Goal: Task Accomplishment & Management: Manage account settings

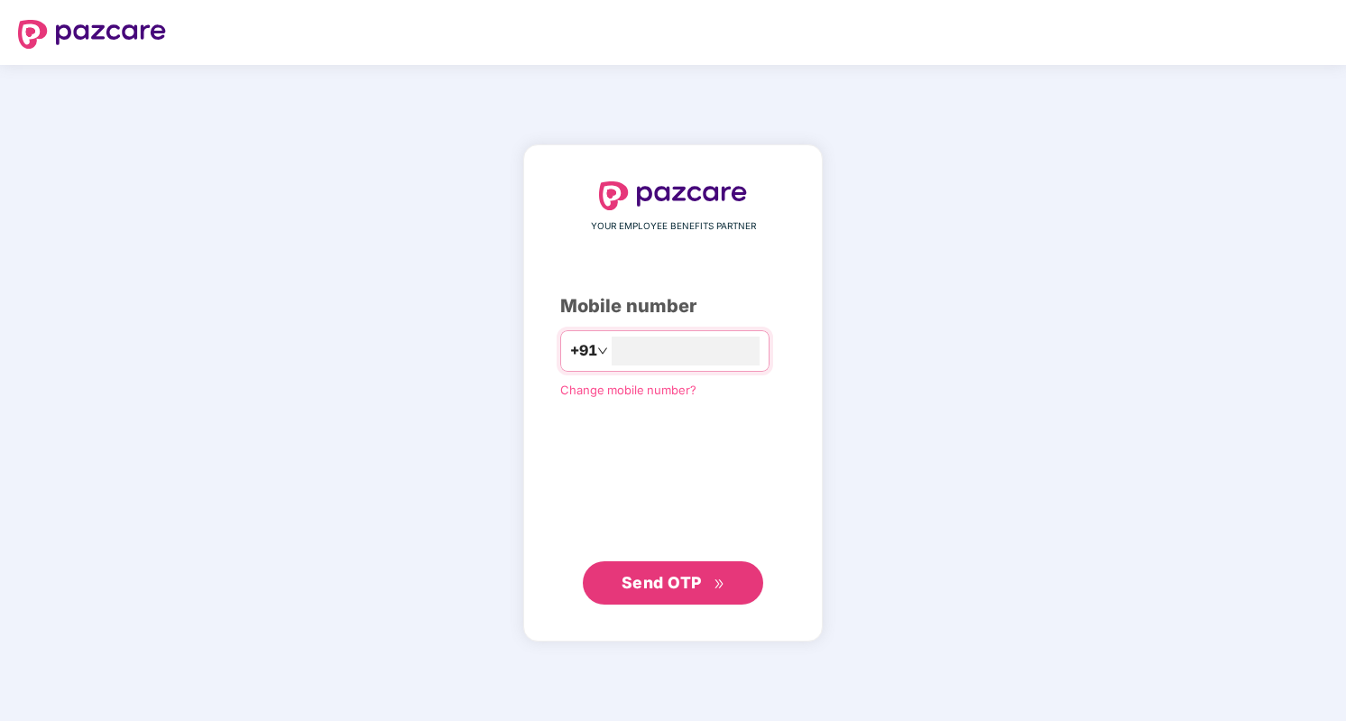
type input "**********"
click at [651, 585] on span "Send OTP" at bounding box center [662, 581] width 80 height 19
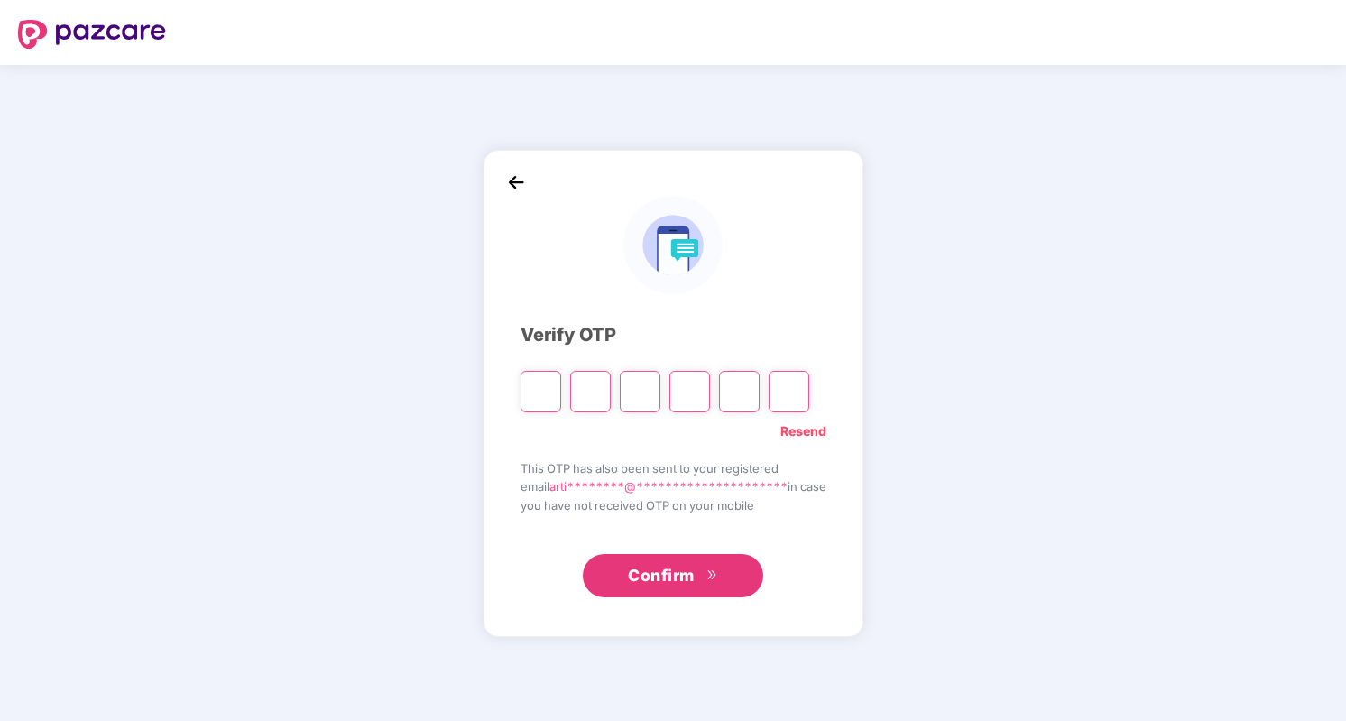
type input "*"
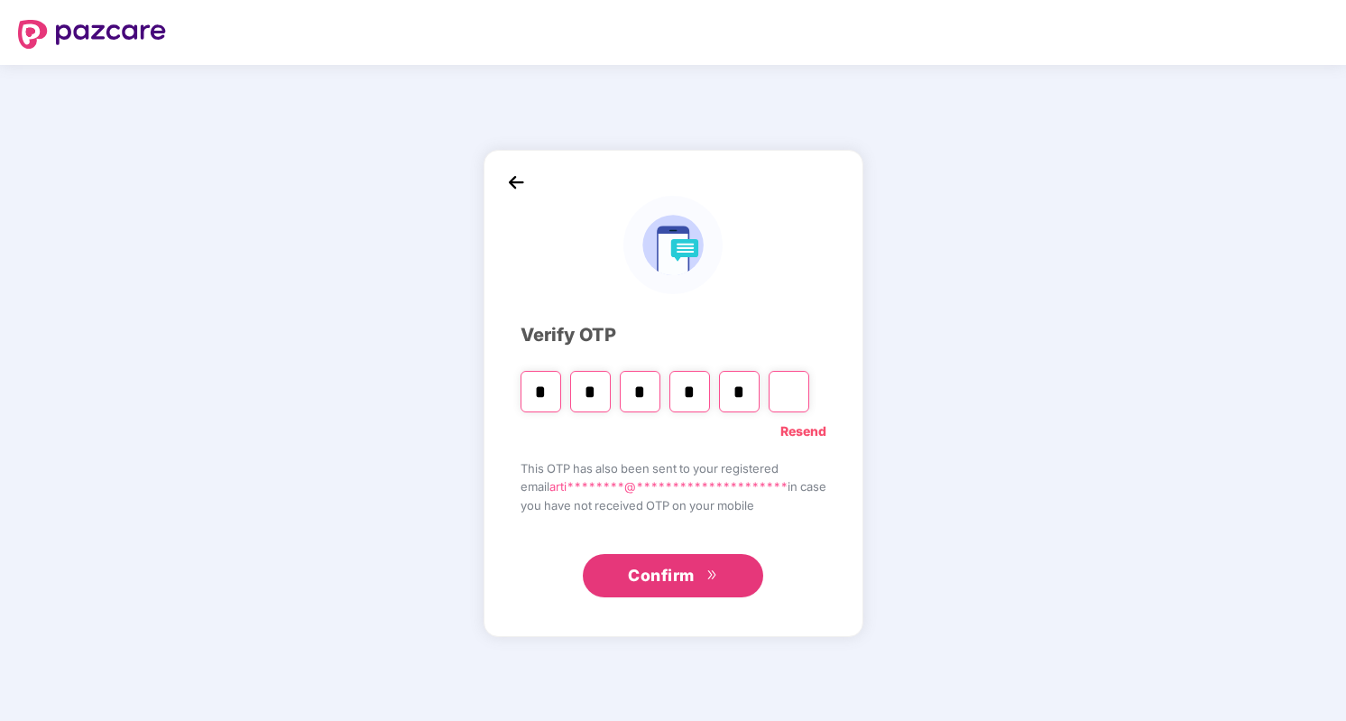
type input "*"
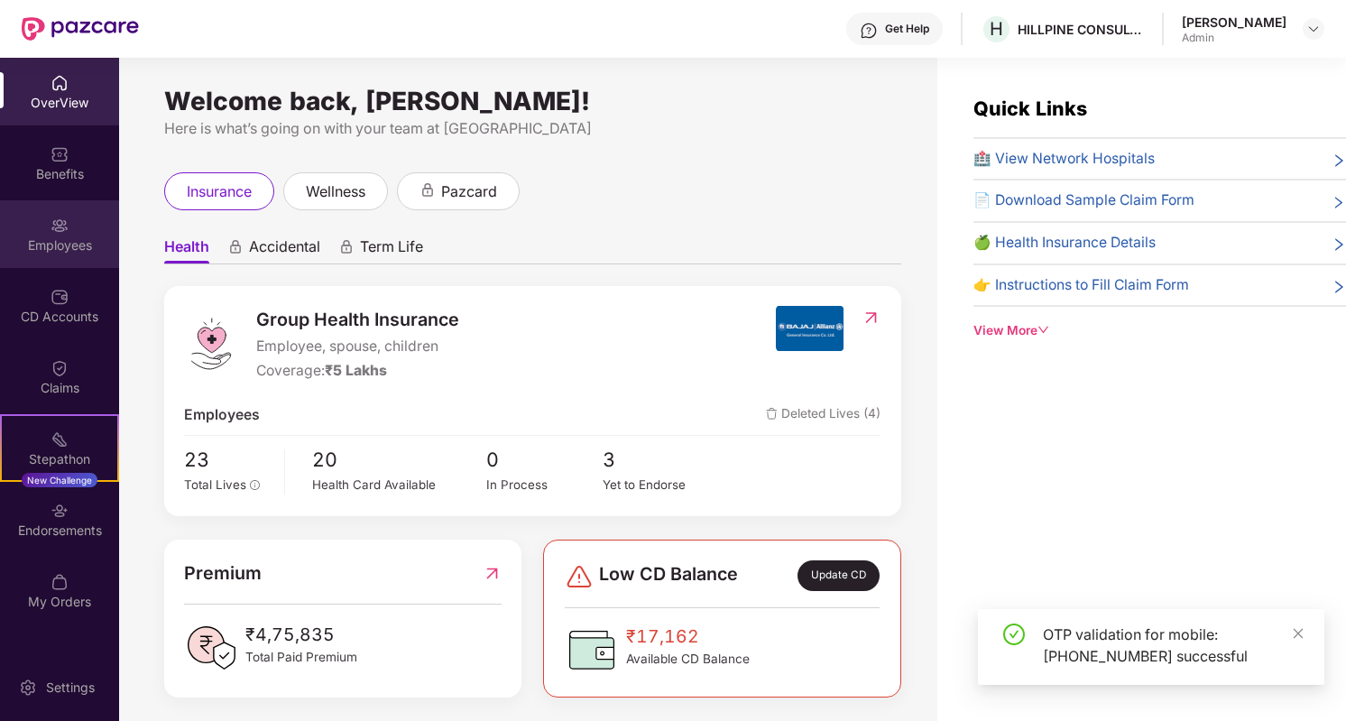
click at [72, 219] on div "Employees" at bounding box center [59, 234] width 119 height 68
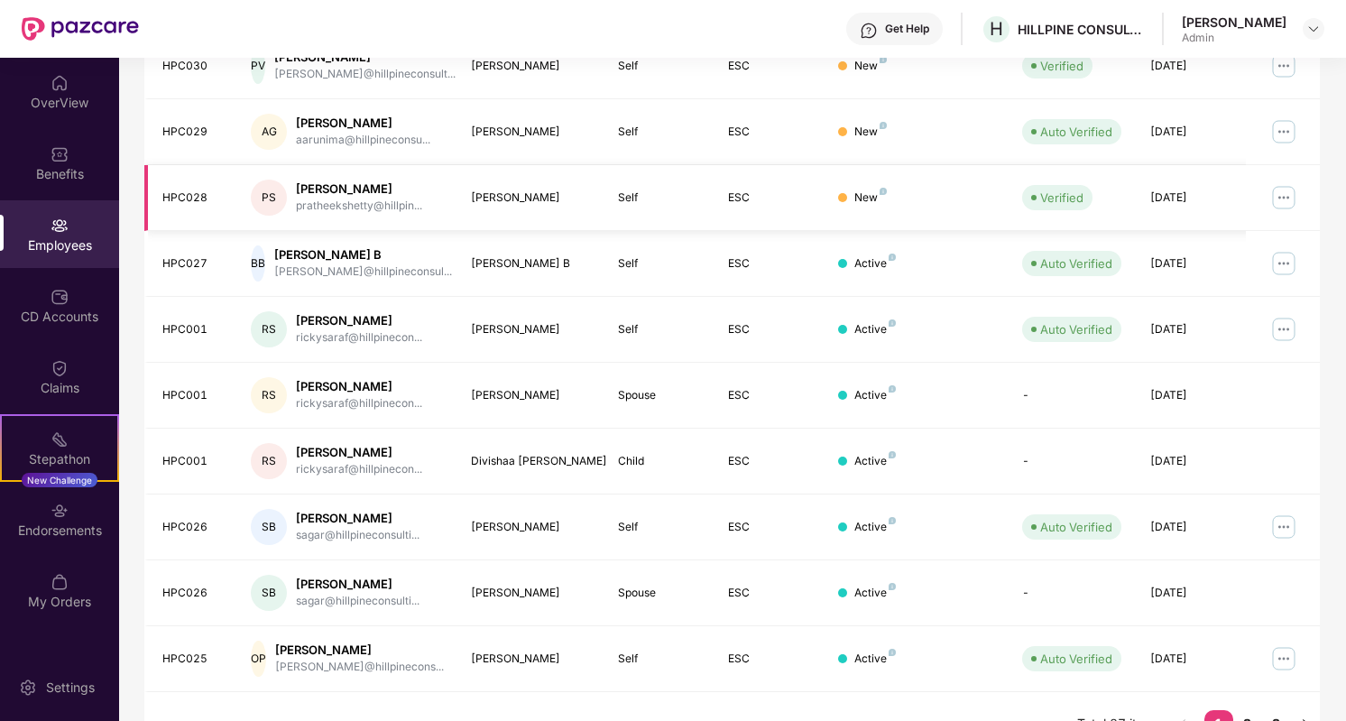
scroll to position [384, 0]
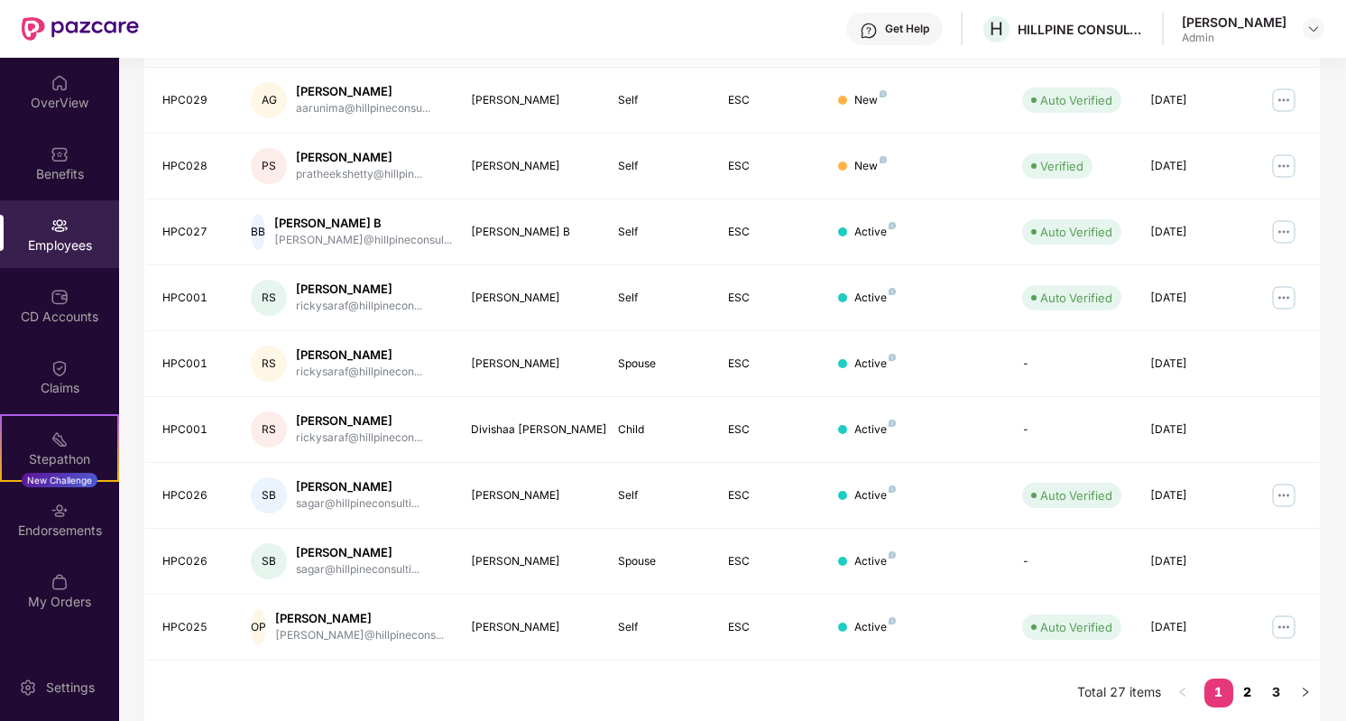
click at [1243, 689] on link "2" at bounding box center [1248, 692] width 29 height 27
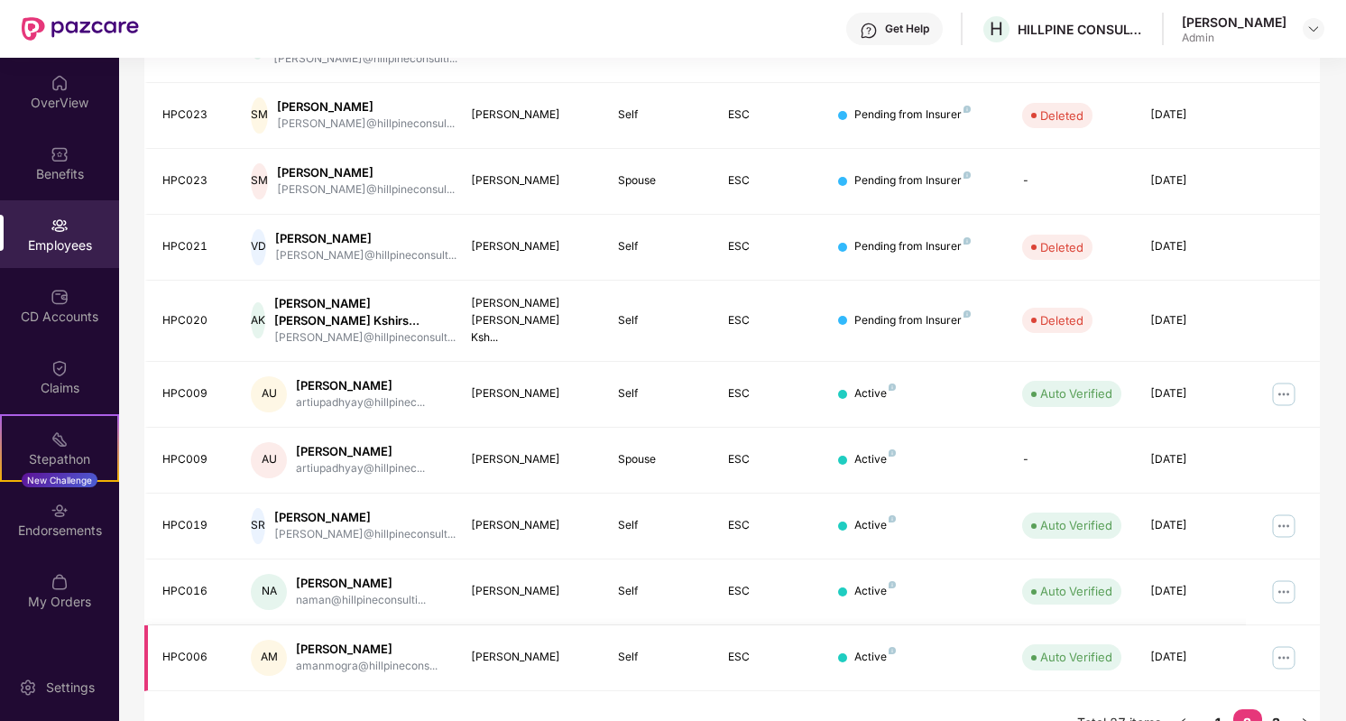
click at [1292, 643] on img at bounding box center [1284, 657] width 29 height 29
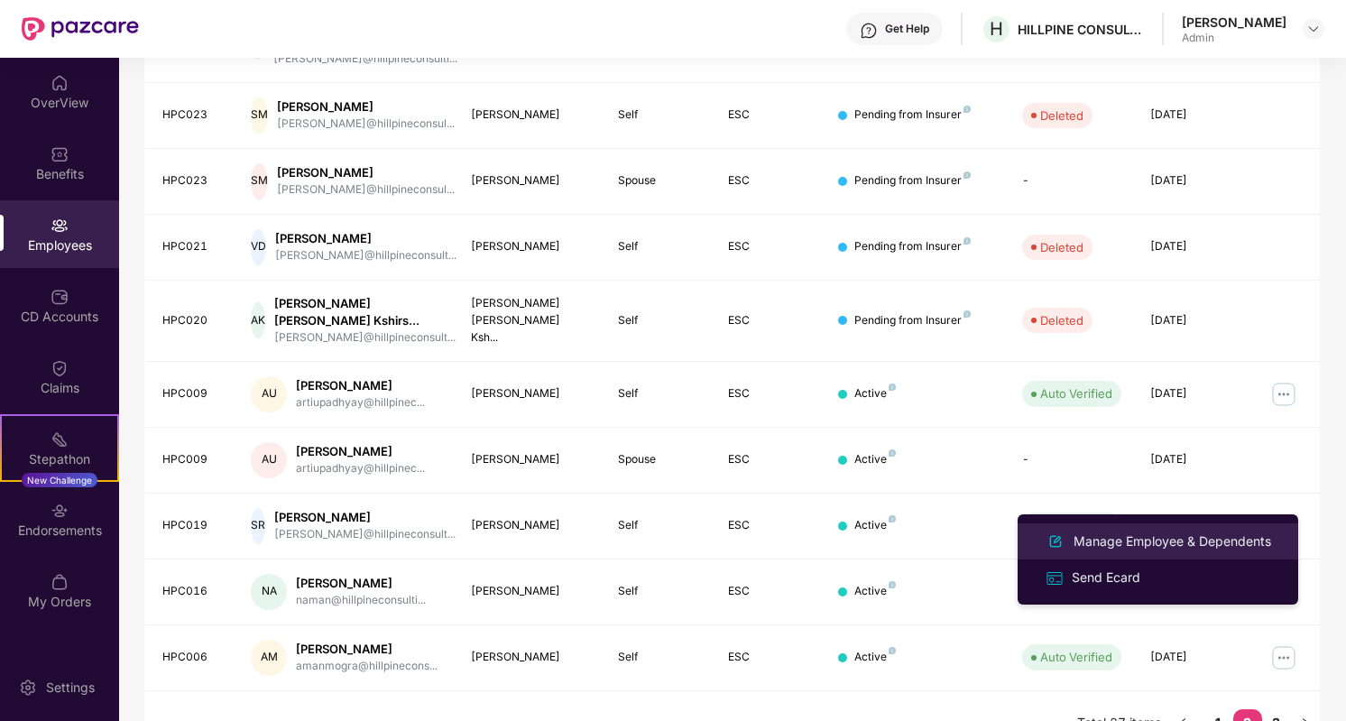
click at [1145, 534] on div "Manage Employee & Dependents" at bounding box center [1172, 542] width 205 height 20
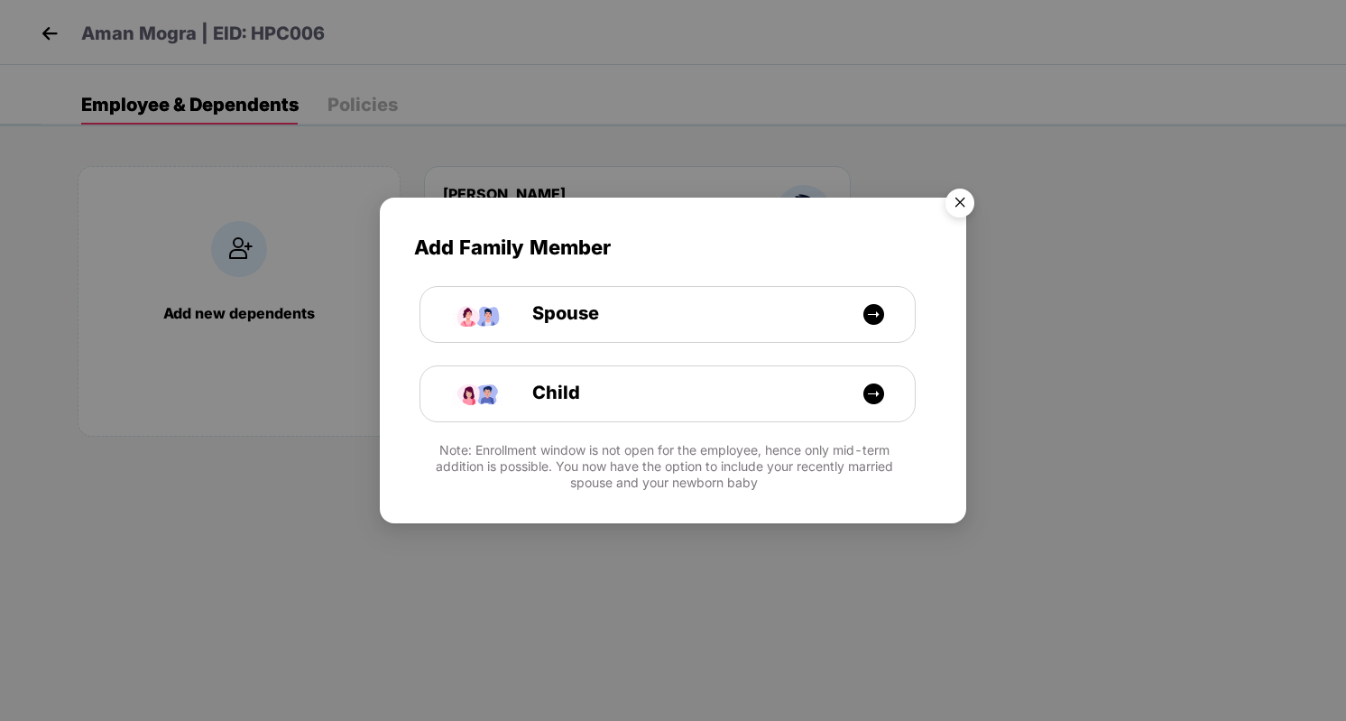
click at [967, 198] on img "Close" at bounding box center [960, 205] width 51 height 51
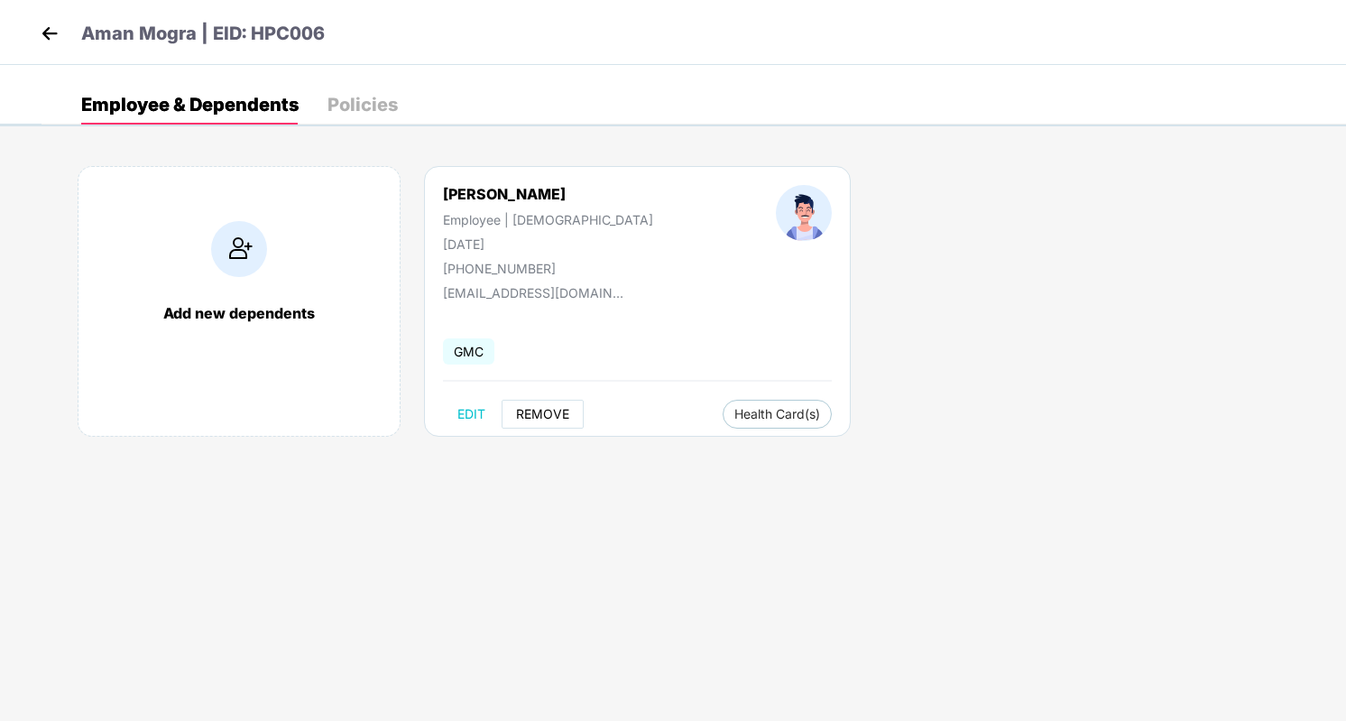
click at [538, 412] on span "REMOVE" at bounding box center [542, 414] width 53 height 14
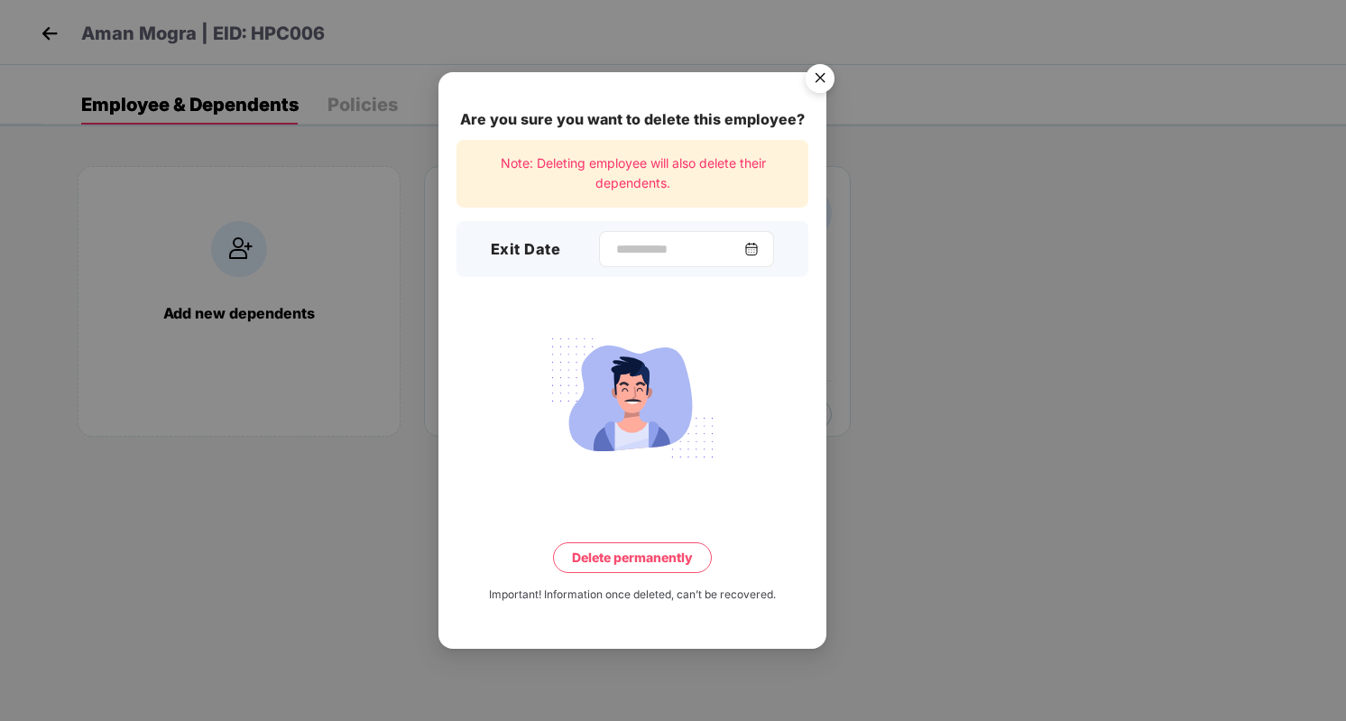
click at [759, 248] on img at bounding box center [751, 249] width 14 height 14
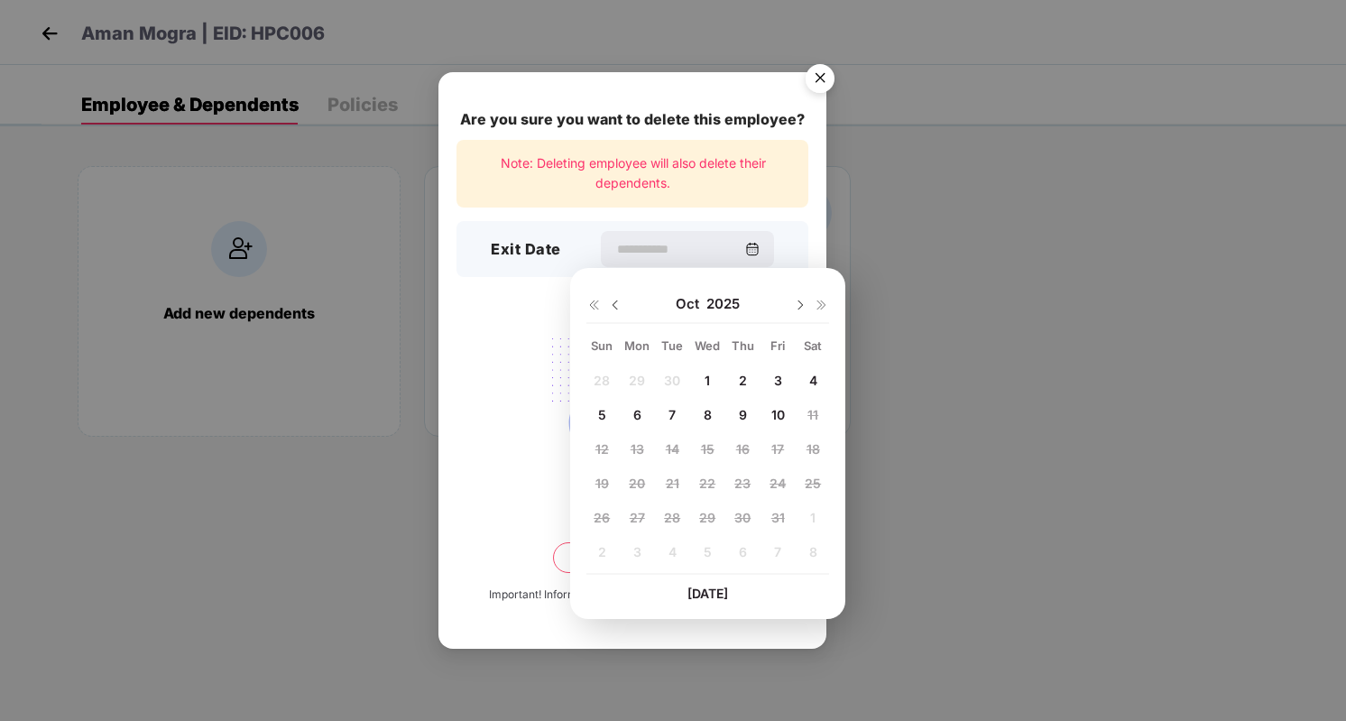
click at [773, 416] on span "10" at bounding box center [779, 414] width 14 height 15
type input "**********"
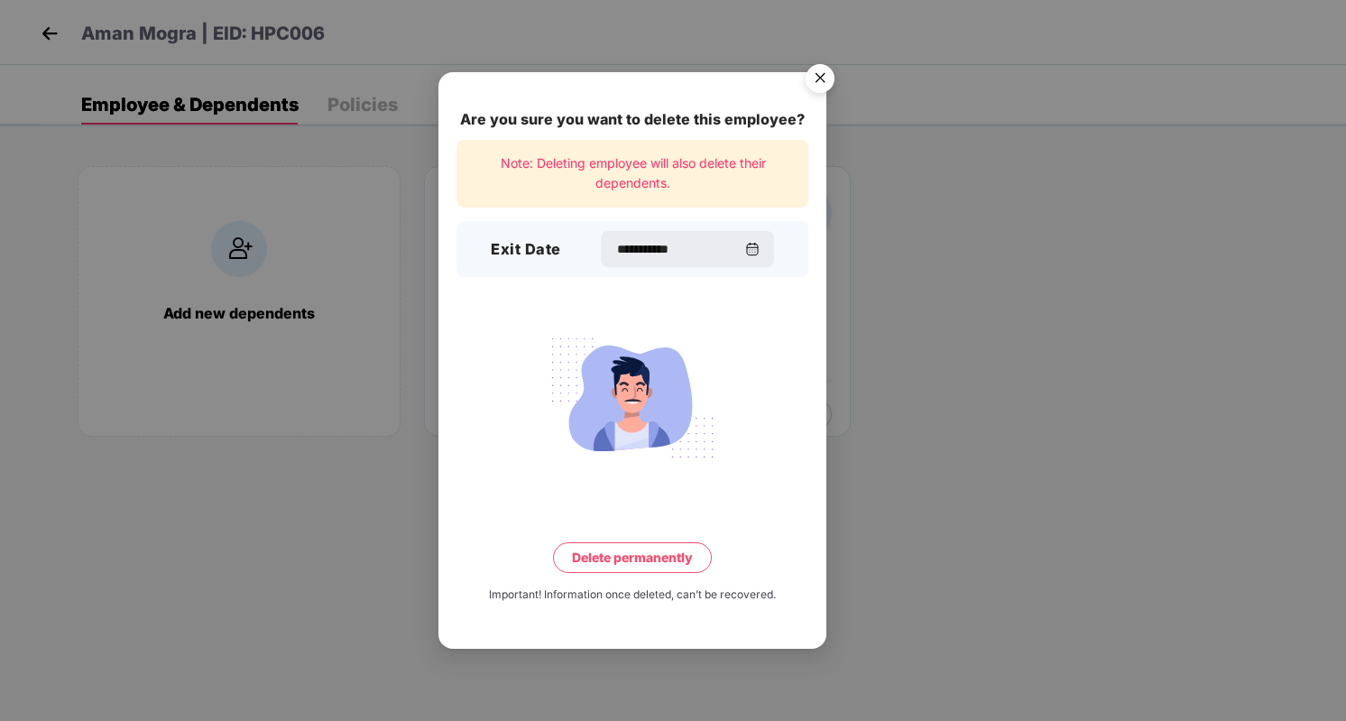
click at [652, 563] on button "Delete permanently" at bounding box center [632, 557] width 159 height 31
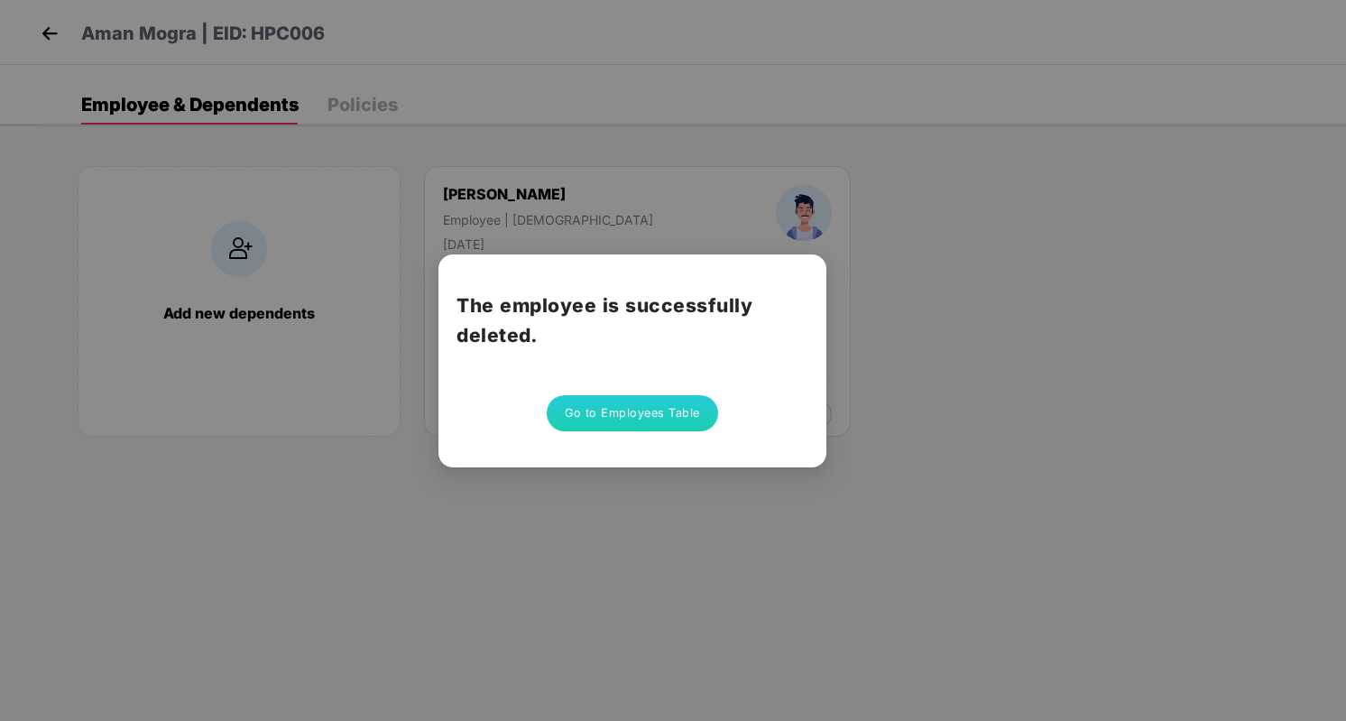
click at [648, 420] on button "Go to Employees Table" at bounding box center [632, 413] width 171 height 36
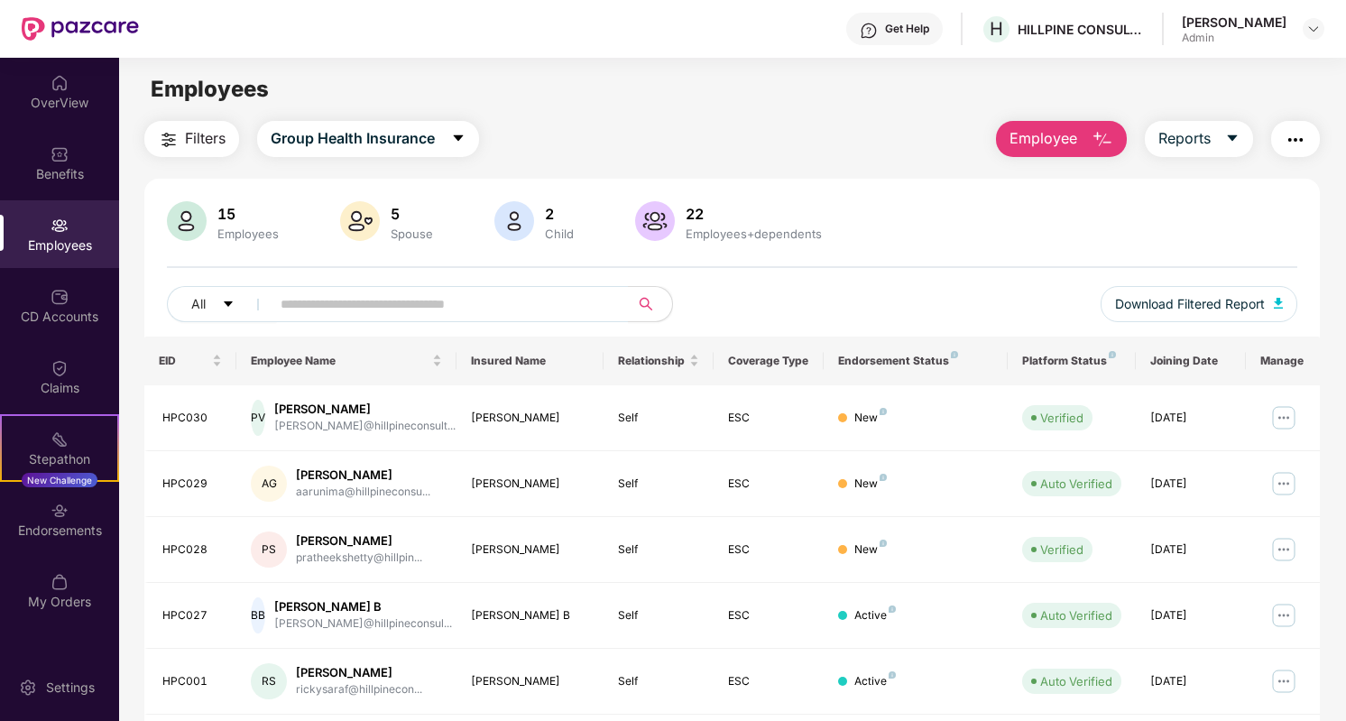
scroll to position [384, 0]
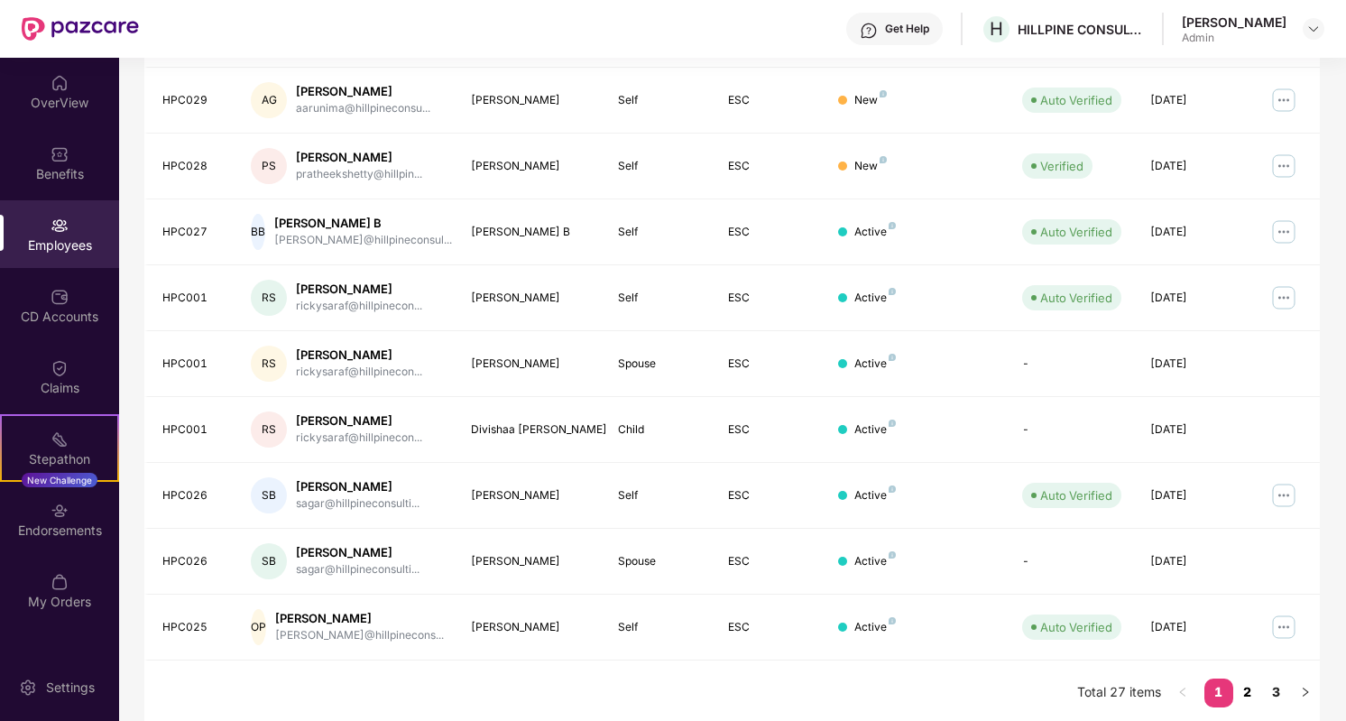
click at [1247, 691] on link "2" at bounding box center [1248, 692] width 29 height 27
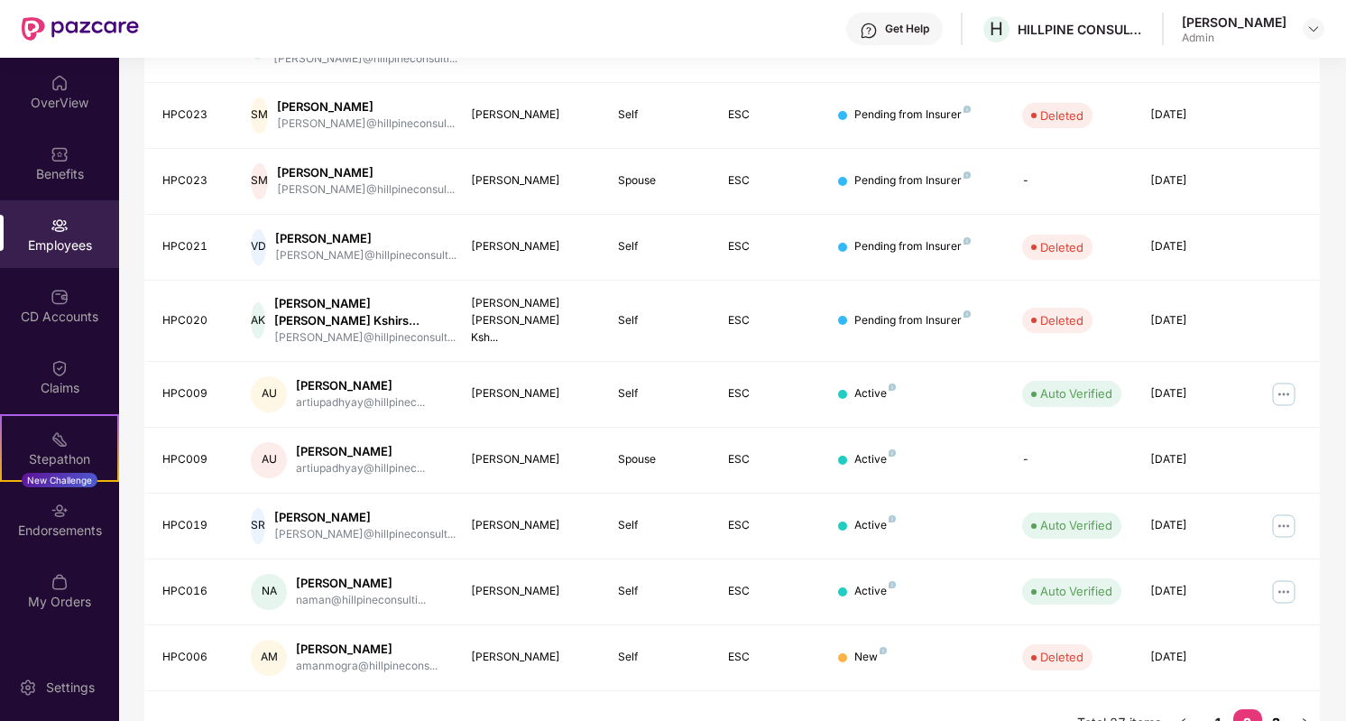
click at [1276, 709] on link "3" at bounding box center [1276, 722] width 29 height 27
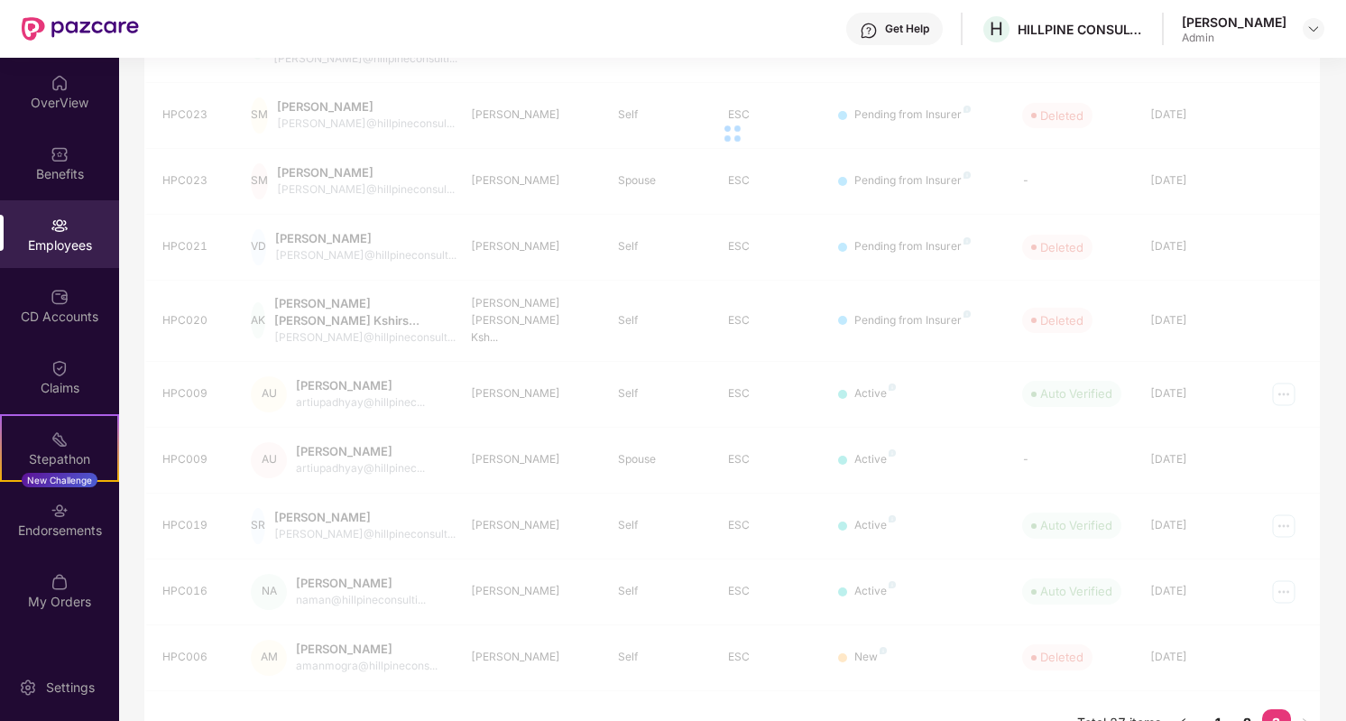
scroll to position [187, 0]
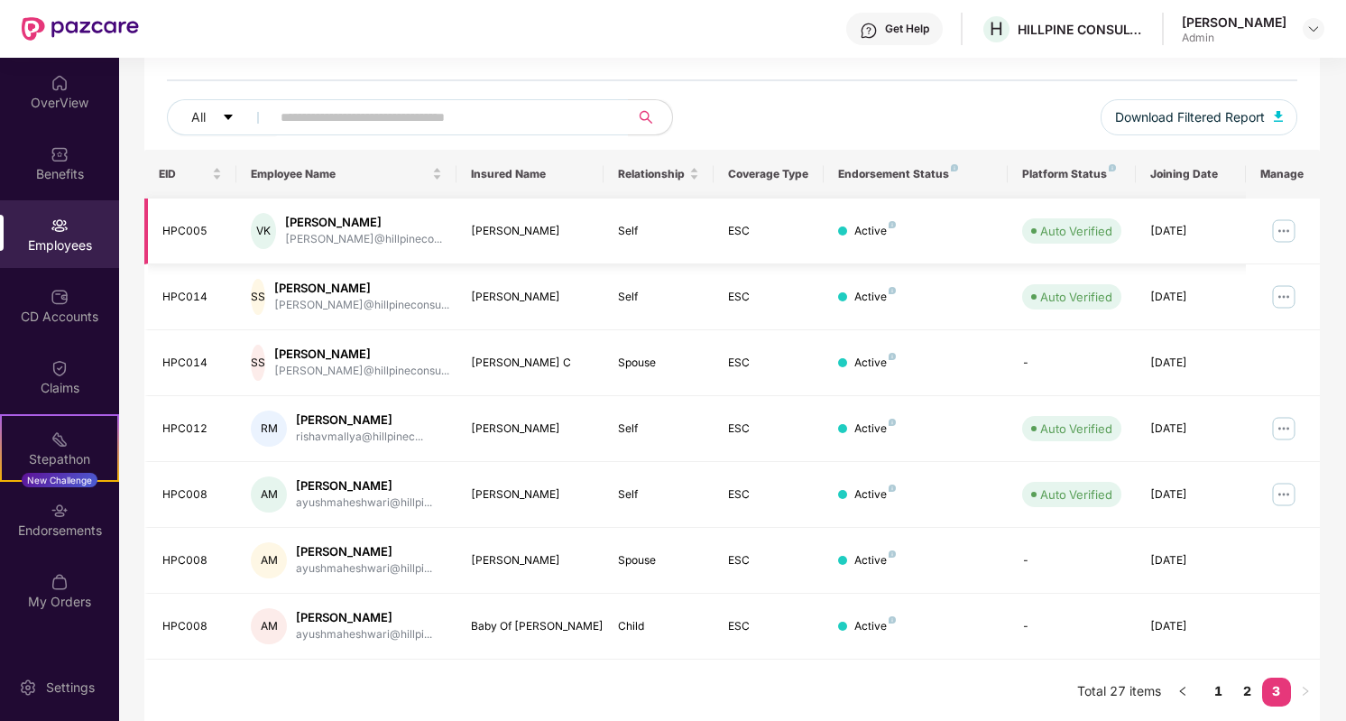
click at [1290, 227] on img at bounding box center [1284, 231] width 29 height 29
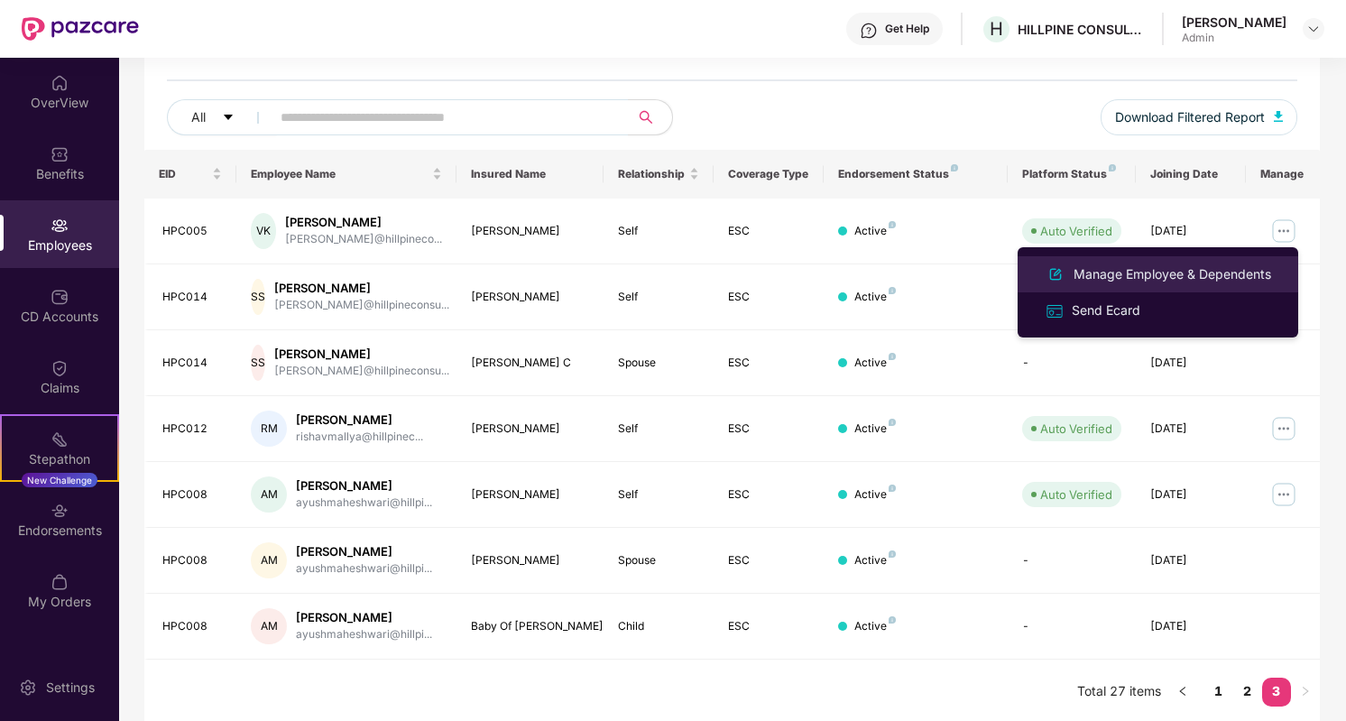
click at [1168, 264] on div "Manage Employee & Dependents" at bounding box center [1172, 274] width 205 height 20
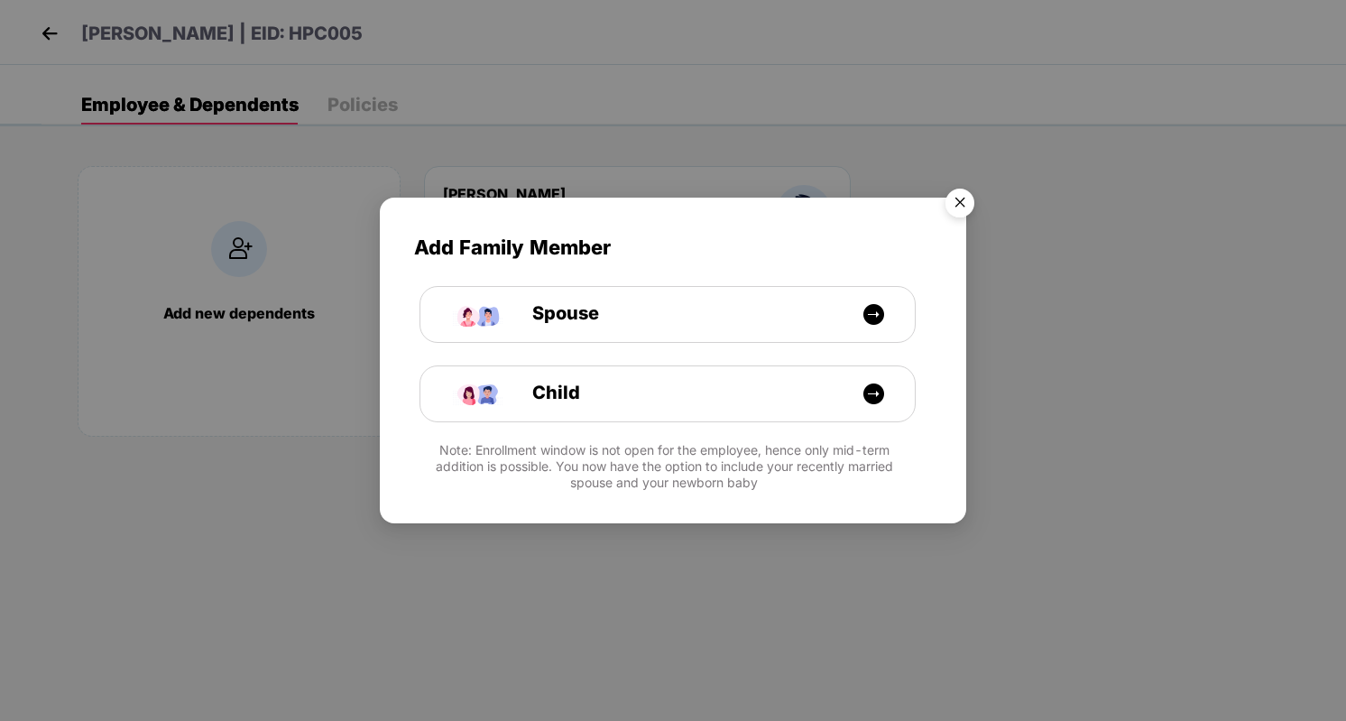
click at [957, 202] on img "Close" at bounding box center [960, 205] width 51 height 51
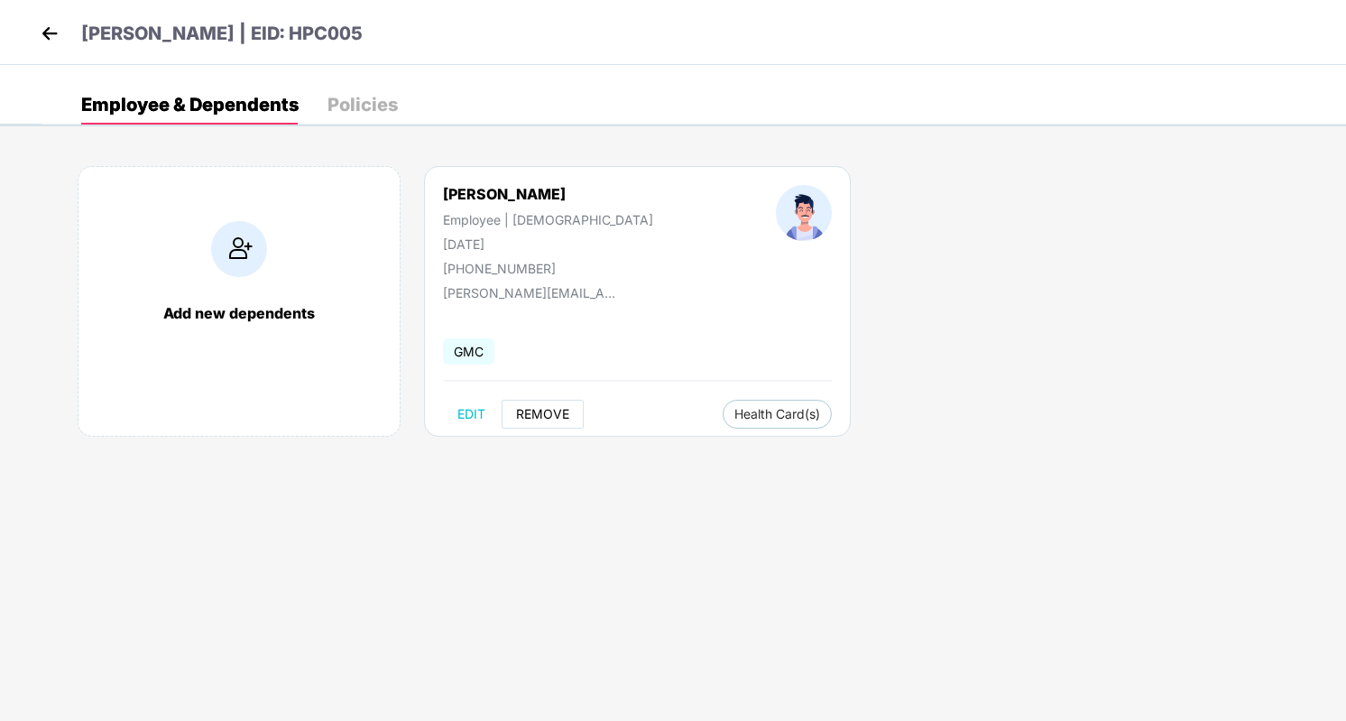
click at [537, 416] on span "REMOVE" at bounding box center [542, 414] width 53 height 14
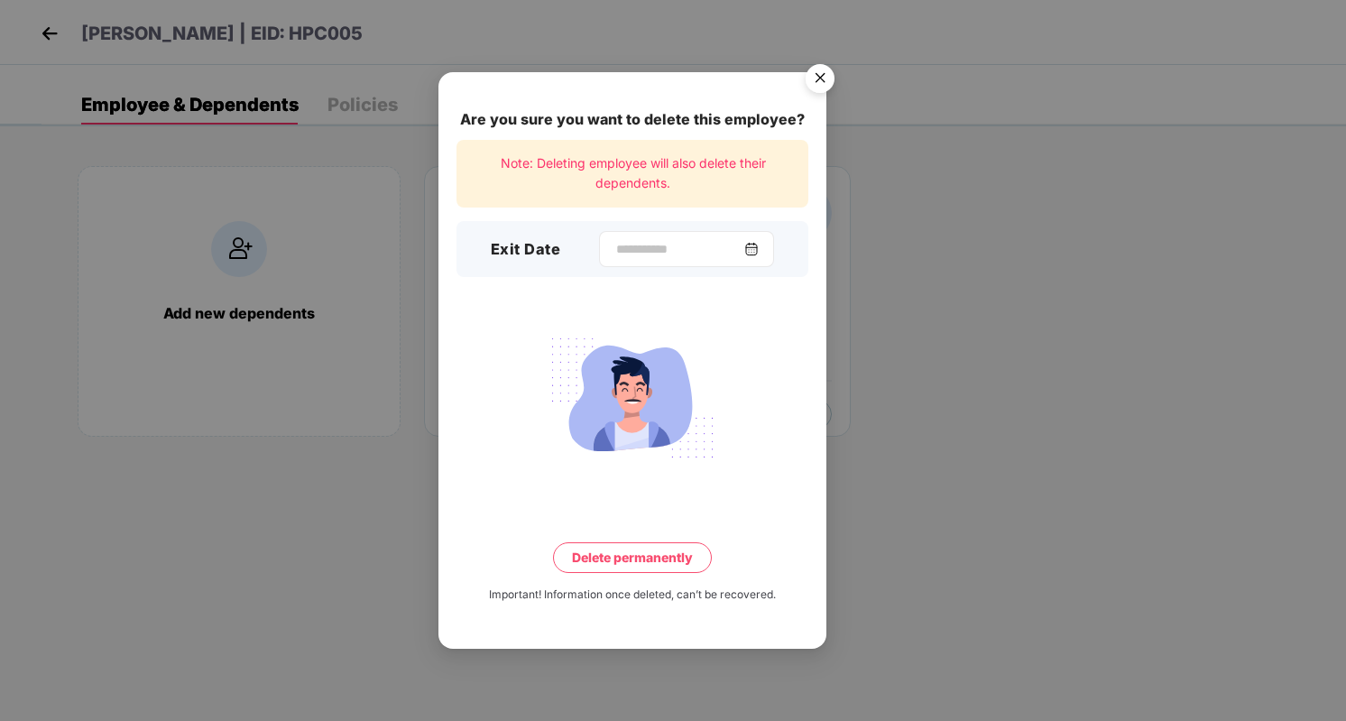
click at [759, 254] on img at bounding box center [751, 249] width 14 height 14
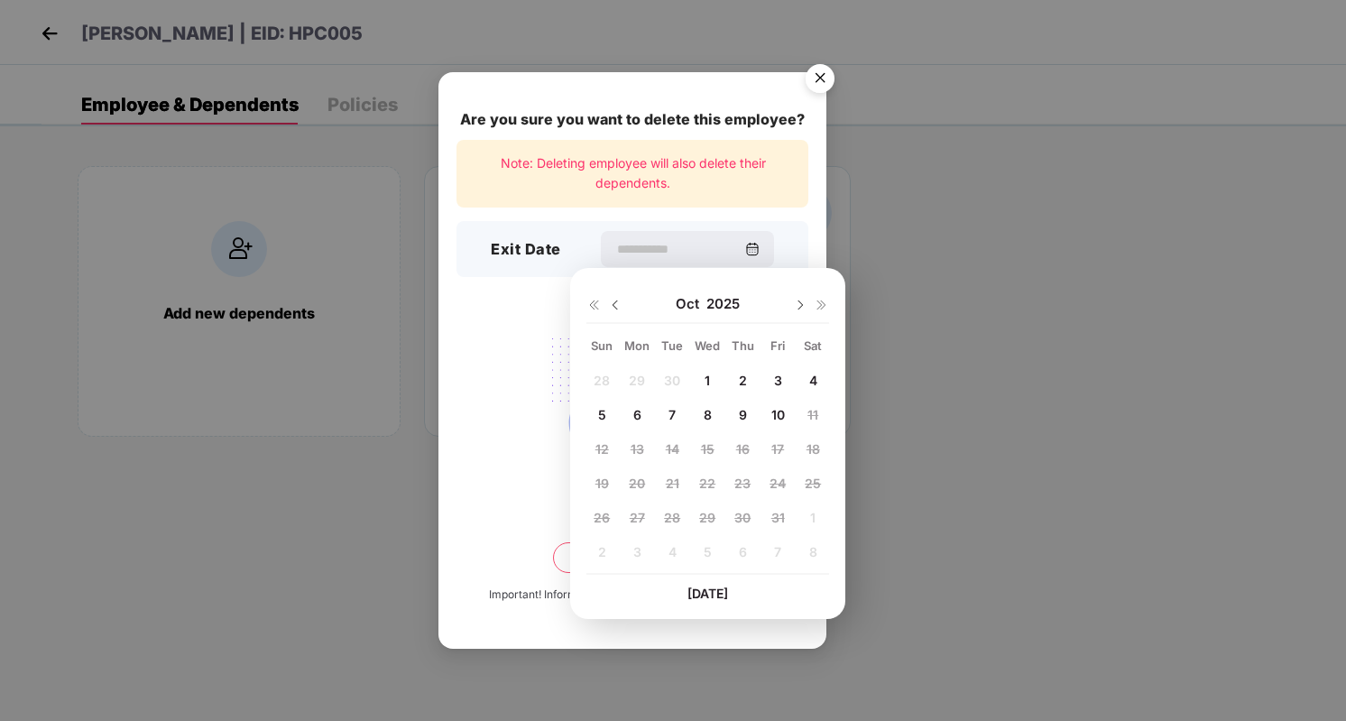
click at [767, 409] on div "10" at bounding box center [777, 415] width 27 height 27
type input "**********"
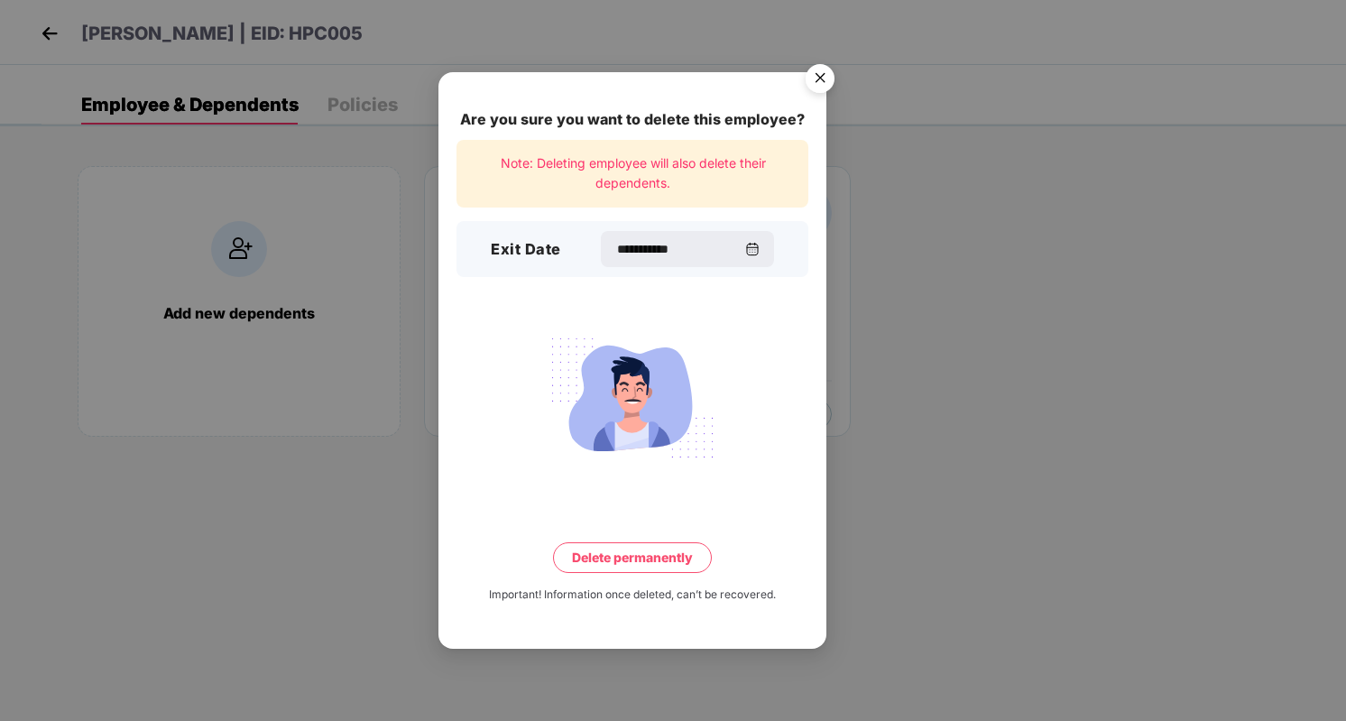
click at [611, 560] on button "Delete permanently" at bounding box center [632, 557] width 159 height 31
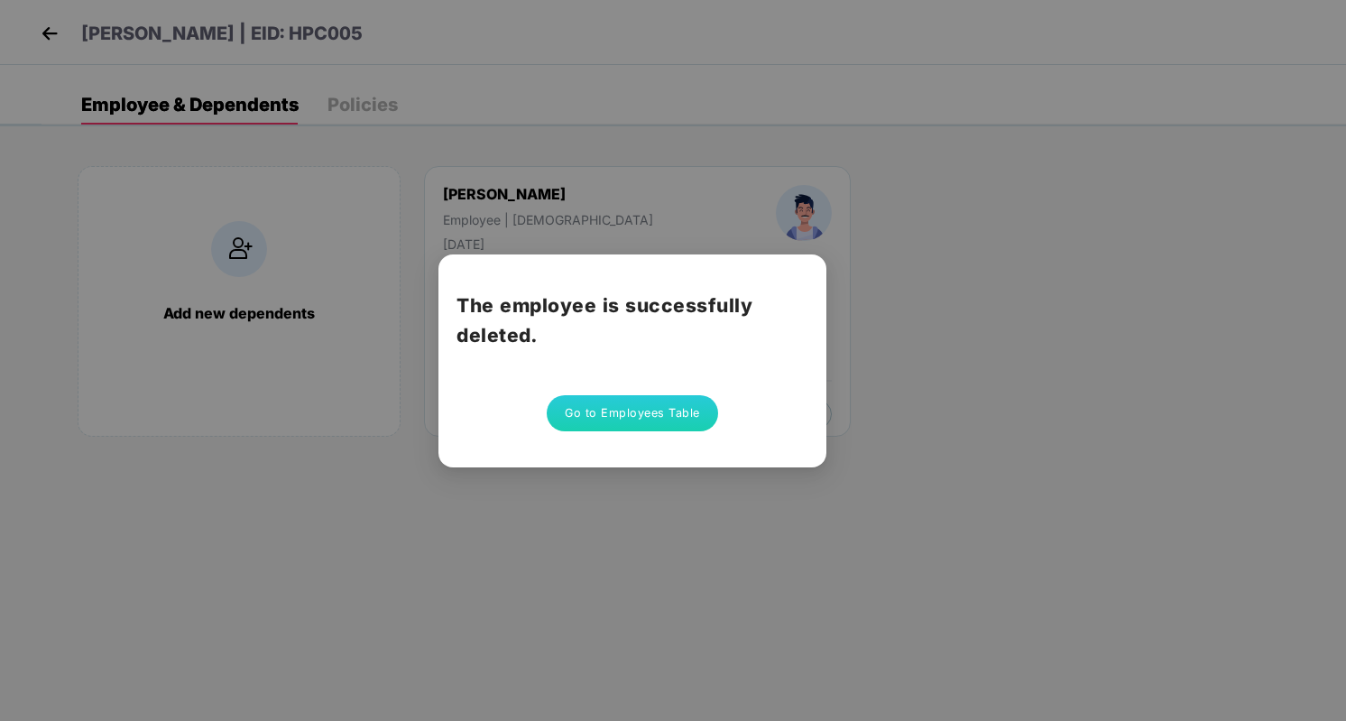
click at [652, 411] on button "Go to Employees Table" at bounding box center [632, 413] width 171 height 36
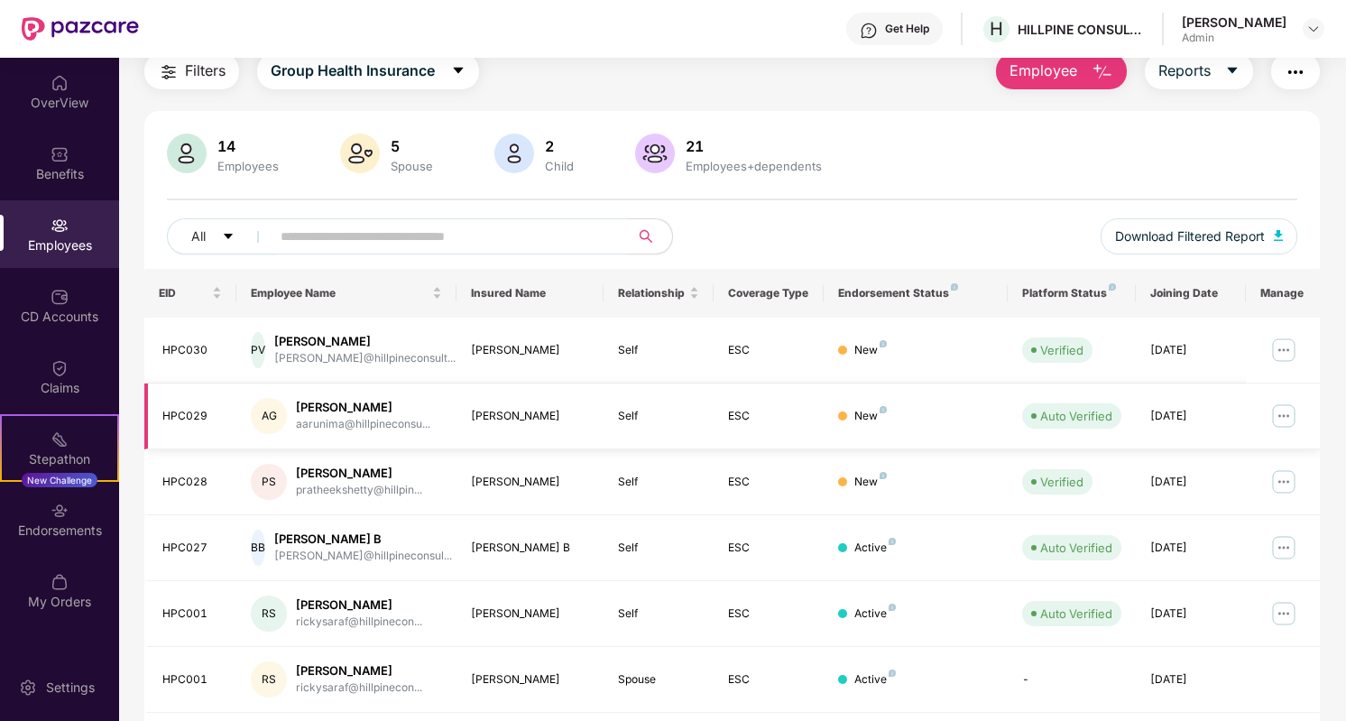
scroll to position [384, 0]
